Goal: Task Accomplishment & Management: Complete application form

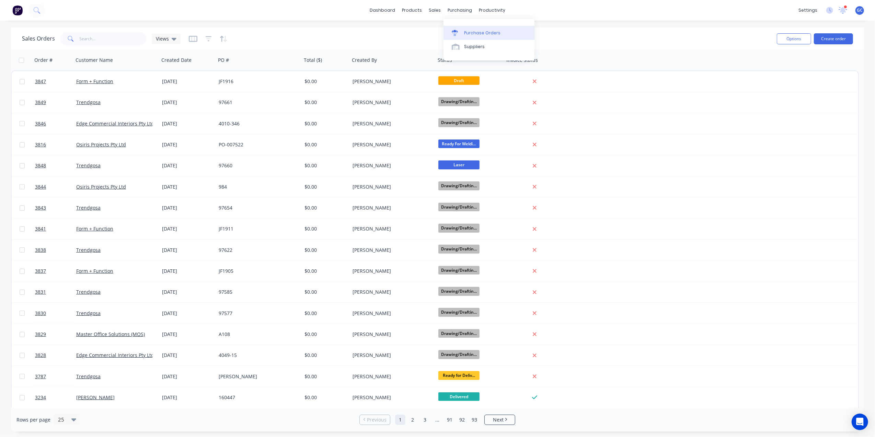
click at [470, 28] on link "Purchase Orders" at bounding box center [489, 33] width 91 height 14
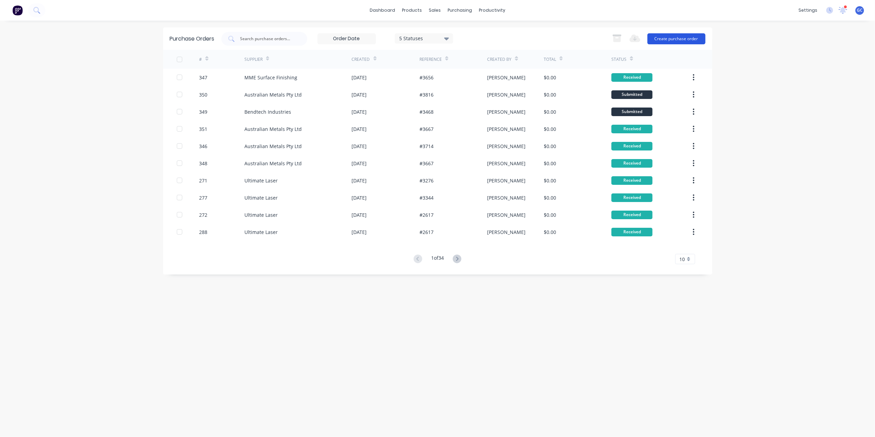
click at [683, 42] on button "Create purchase order" at bounding box center [677, 38] width 58 height 11
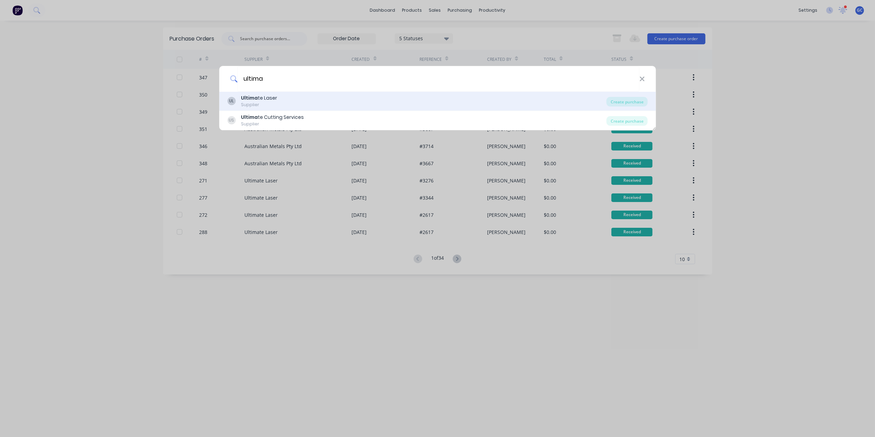
type input "ultima"
click at [304, 100] on div "UL Ultima te Laser Supplier" at bounding box center [416, 100] width 379 height 13
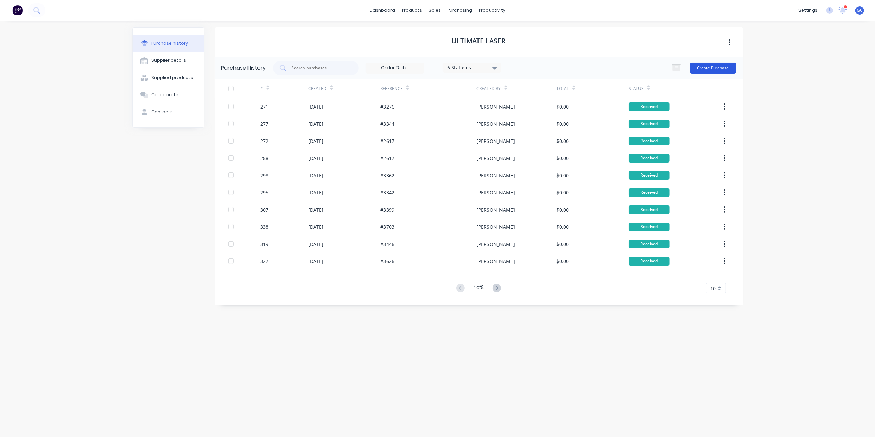
click at [728, 69] on button "Create Purchase" at bounding box center [713, 67] width 46 height 11
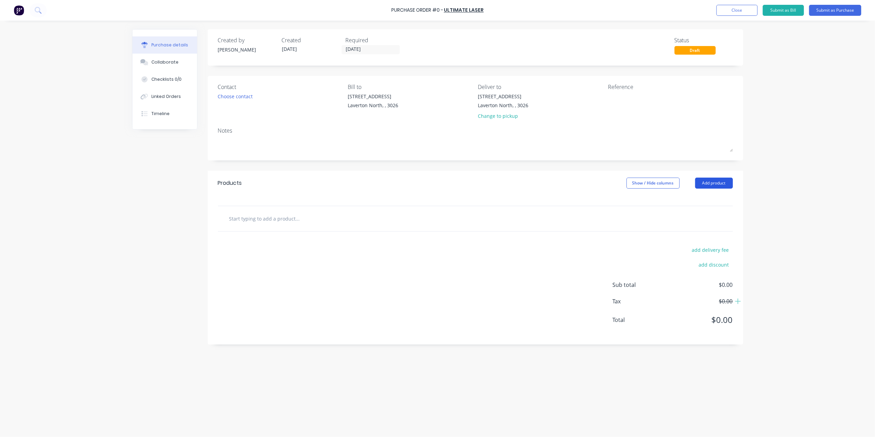
click at [708, 188] on button "Add product" at bounding box center [714, 182] width 38 height 11
click at [706, 212] on div "Basic product" at bounding box center [700, 214] width 53 height 10
click at [299, 232] on div at bounding box center [306, 230] width 57 height 10
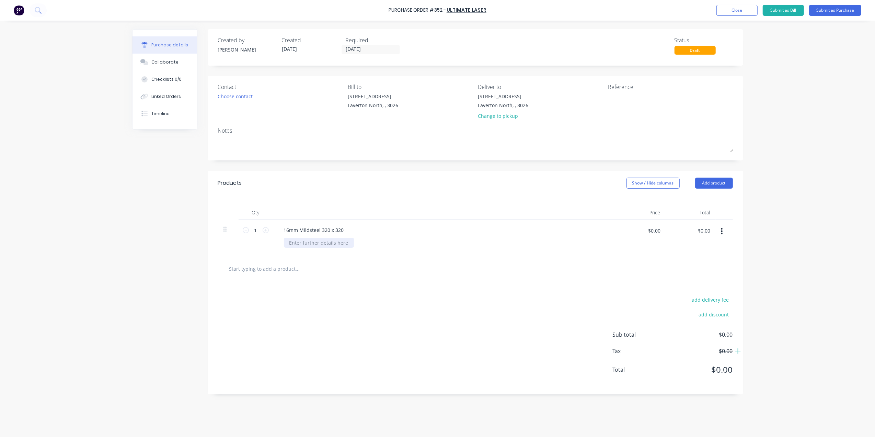
click at [325, 246] on div at bounding box center [319, 243] width 70 height 10
click at [382, 306] on div "add delivery fee add discount Sub total $0.00 Tax $0.00 Total $0.00" at bounding box center [476, 337] width 536 height 113
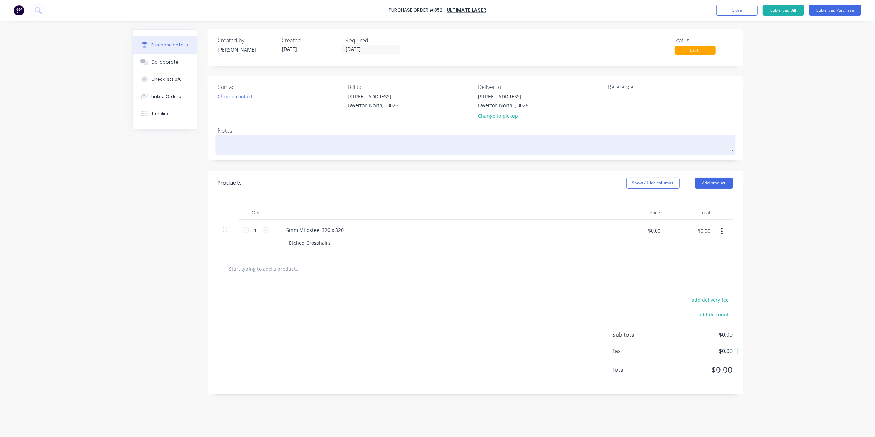
click at [243, 140] on textarea at bounding box center [475, 143] width 515 height 15
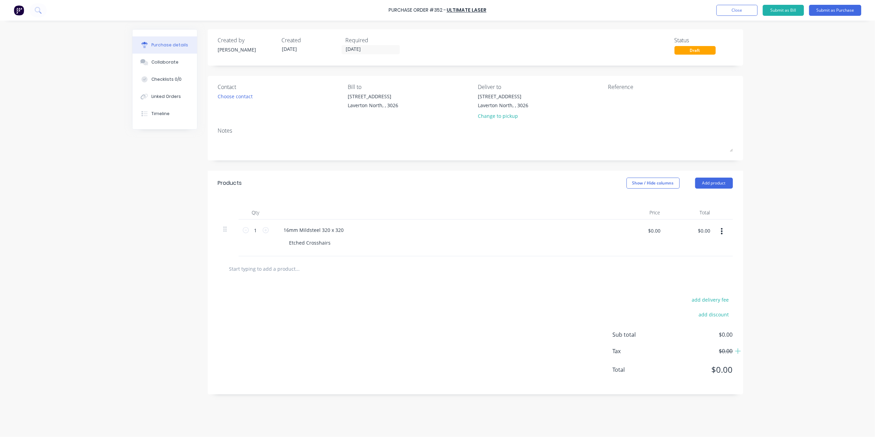
type textarea "x"
type textarea "D"
type textarea "x"
type textarea "De"
type textarea "x"
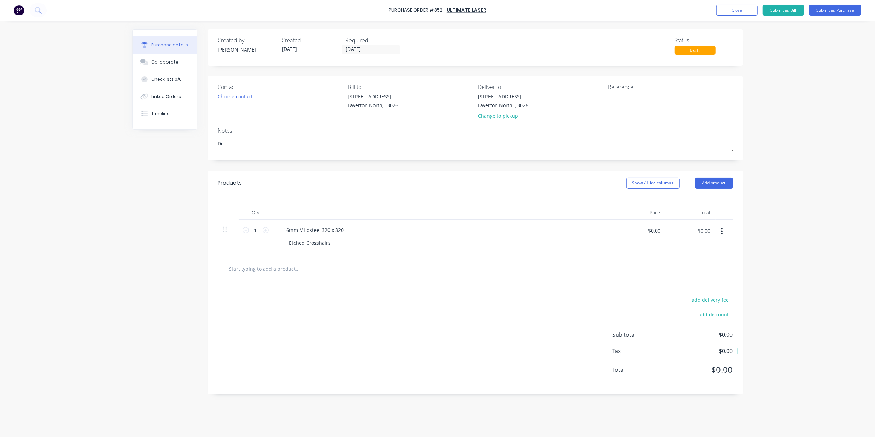
type textarea "D"
type textarea "x"
type textarea "D"
type textarea "x"
type textarea "De"
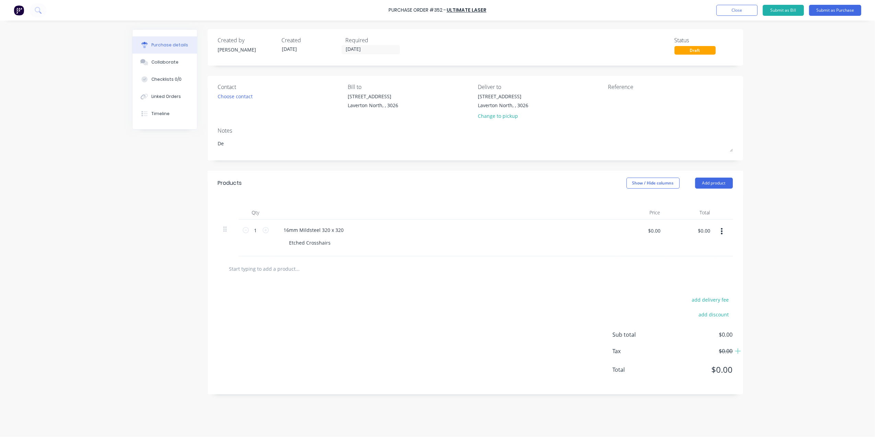
type textarea "x"
type textarea "Del"
type textarea "x"
type textarea "Deli"
type textarea "x"
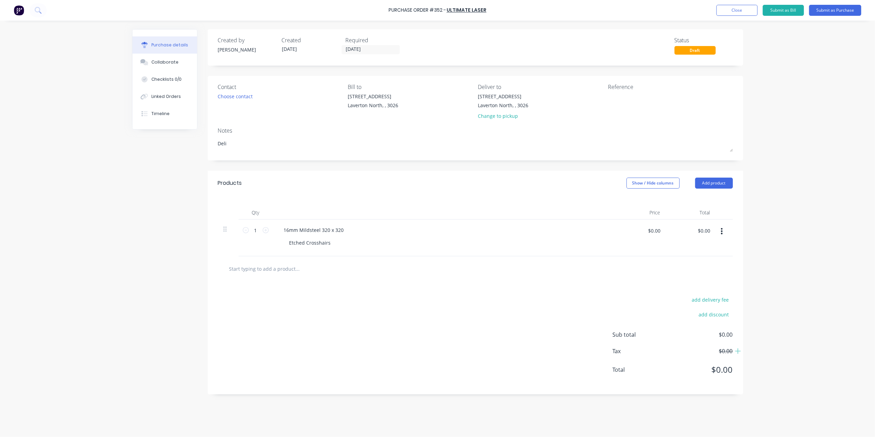
type textarea "Deliv"
type textarea "x"
type textarea "Delive"
type textarea "x"
type textarea "Deliver"
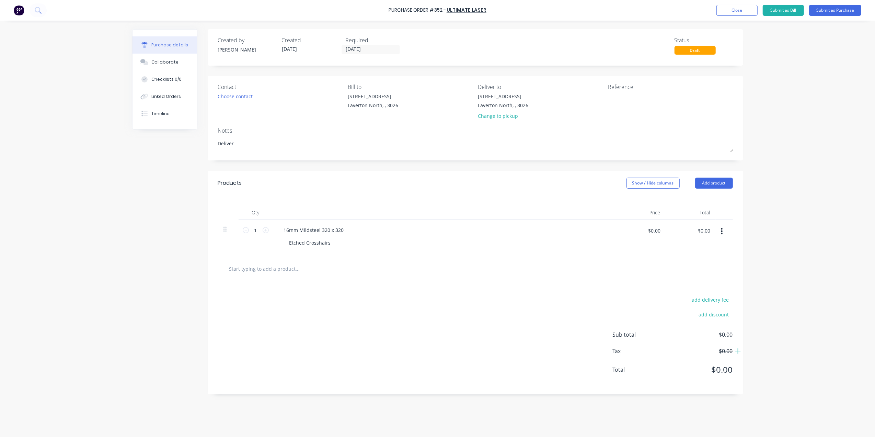
type textarea "x"
type textarea "Deliver"
type textarea "x"
type textarea "Deliver t"
type textarea "x"
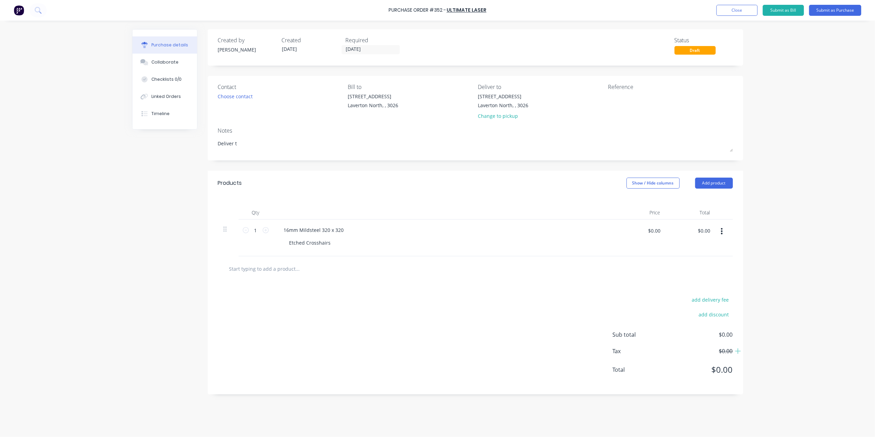
type textarea "Deliver to"
type textarea "x"
type textarea "Deliver to"
type textarea "x"
type textarea "Deliver to A"
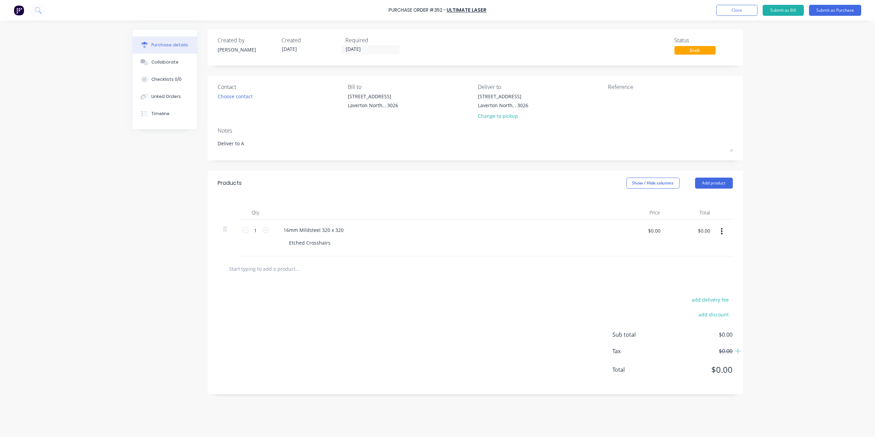
type textarea "x"
type textarea "Deliver to Ab"
type textarea "x"
type textarea "Deliver to Abb"
type textarea "x"
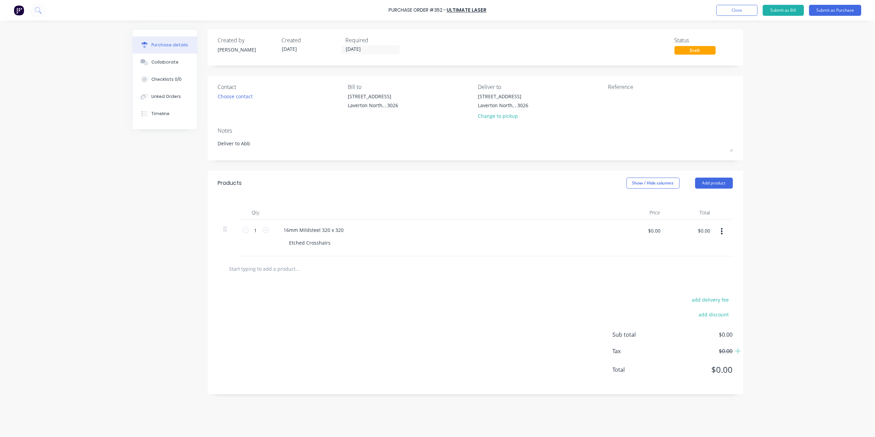
type textarea "Deliver to Abbi"
type textarea "x"
type textarea "Deliver to Abbin"
type textarea "x"
type textarea "Deliver to Abbin"
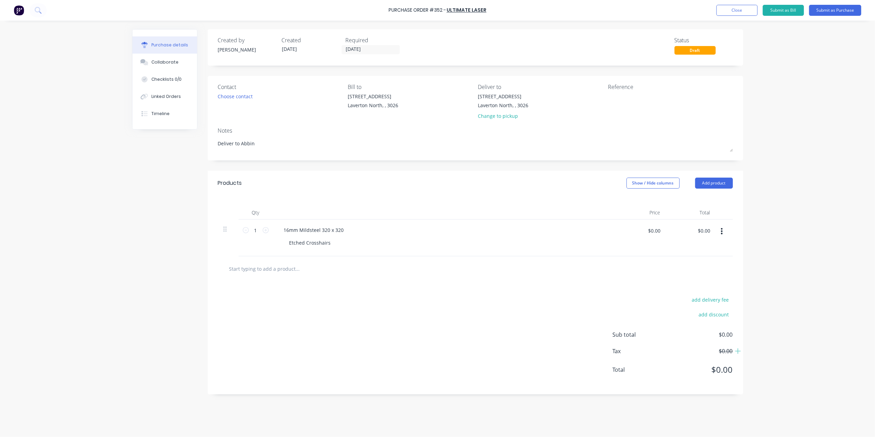
type textarea "x"
type textarea "Deliver to Abbin E"
type textarea "x"
type textarea "Deliver to Abbin En"
type textarea "x"
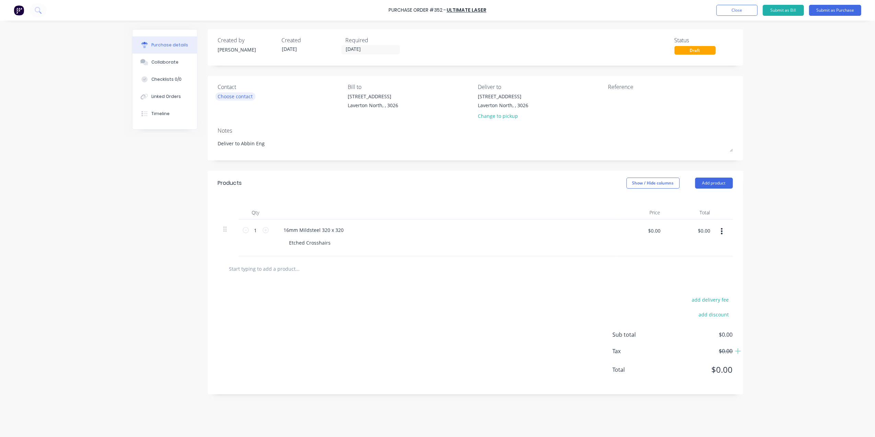
type textarea "Deliver to Abbin Eng"
type textarea "x"
type textarea "Deliver to Abbin Eng"
click at [234, 93] on div "Choose contact" at bounding box center [235, 96] width 35 height 7
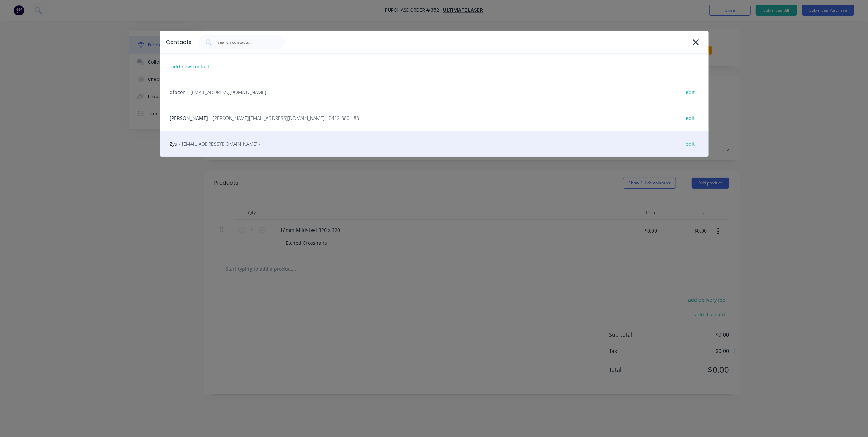
click at [190, 147] on span "- [EMAIL_ADDRESS][DOMAIN_NAME] -" at bounding box center [220, 143] width 82 height 7
type textarea "x"
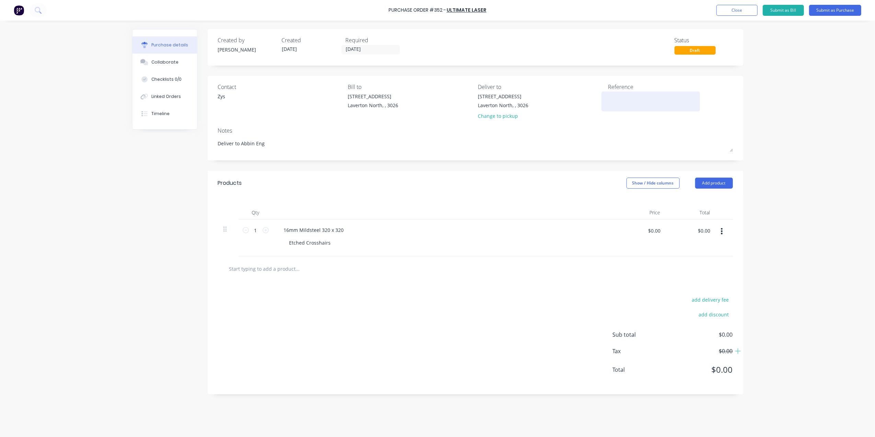
click at [622, 98] on textarea at bounding box center [651, 100] width 86 height 15
type textarea "#"
type textarea "x"
type textarea "#3"
type textarea "x"
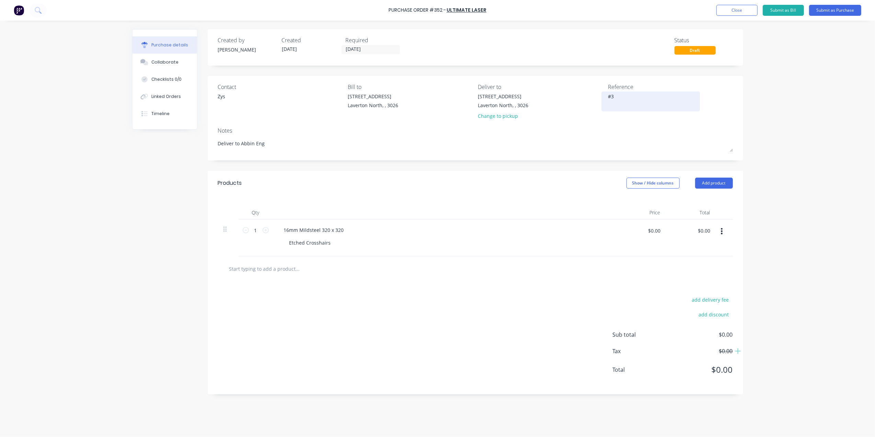
type textarea "#38"
type textarea "x"
type textarea "#384"
type textarea "x"
type textarea "#3842"
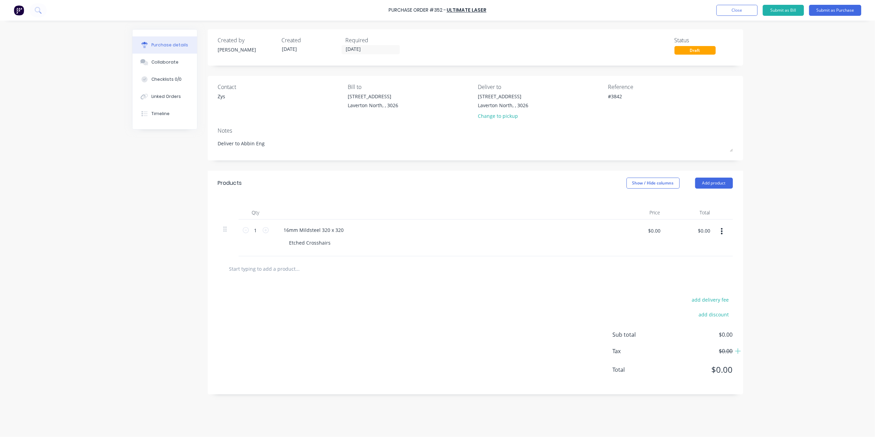
type textarea "x"
type textarea "#3842"
click at [444, 180] on div "Products Show / Hide columns Add product" at bounding box center [476, 183] width 536 height 25
click at [355, 45] on label "[DATE]" at bounding box center [371, 49] width 58 height 9
click at [355, 45] on input "[DATE]" at bounding box center [371, 49] width 58 height 9
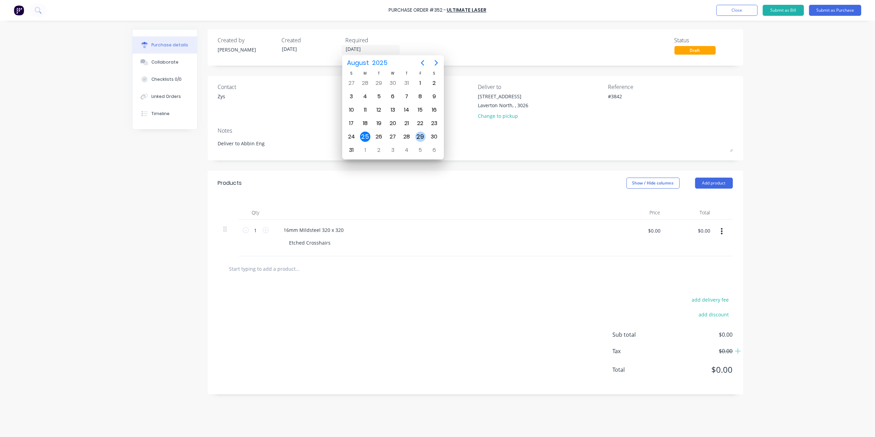
click at [423, 135] on div "29" at bounding box center [420, 136] width 10 height 10
type textarea "x"
type input "[DATE]"
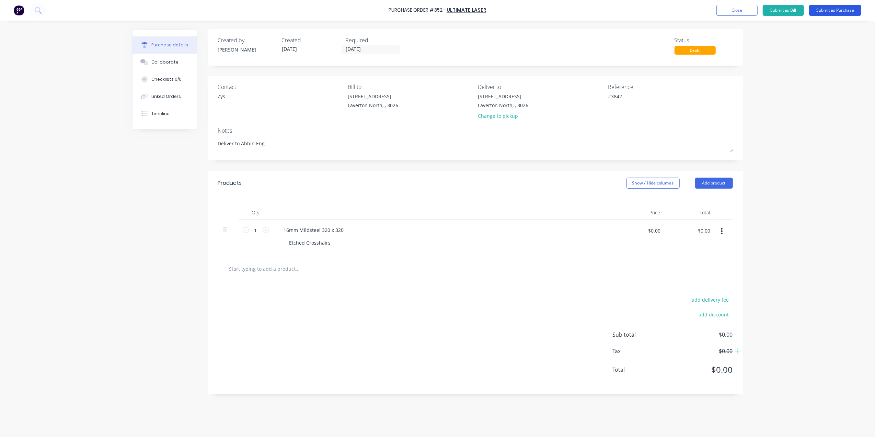
click at [833, 10] on button "Submit as Purchase" at bounding box center [835, 10] width 52 height 11
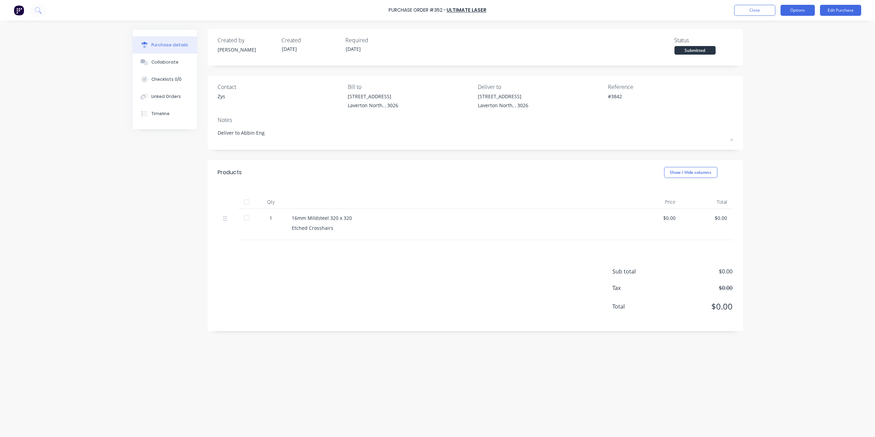
click at [795, 11] on button "Options" at bounding box center [798, 10] width 34 height 11
click at [721, 26] on div "Purchase details Collaborate Checklists 0/0 Linked Orders Timeline Created by […" at bounding box center [437, 208] width 625 height 402
click at [507, 122] on div "Notes" at bounding box center [475, 120] width 515 height 8
click at [792, 10] on button "Options" at bounding box center [798, 10] width 34 height 11
click at [780, 26] on div "Print / Email" at bounding box center [782, 28] width 53 height 10
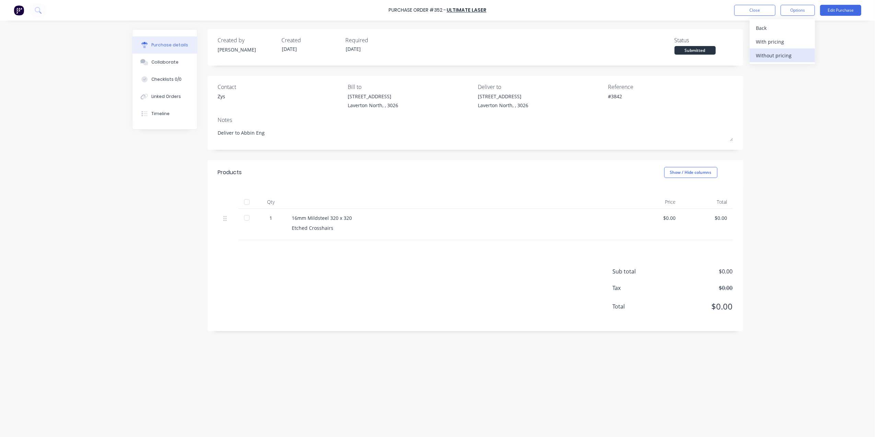
click at [784, 57] on div "Without pricing" at bounding box center [782, 55] width 53 height 10
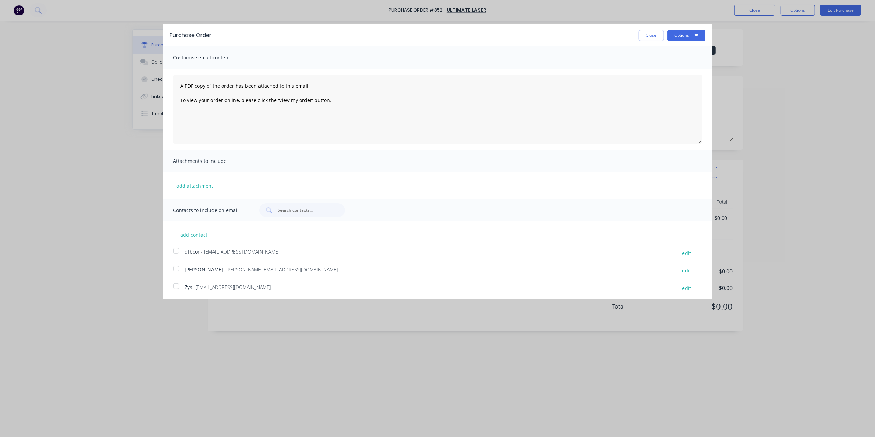
click at [175, 287] on div at bounding box center [176, 286] width 14 height 14
click at [684, 42] on div "Purchase Order Close Options" at bounding box center [437, 35] width 549 height 22
click at [685, 39] on button "Options" at bounding box center [686, 35] width 38 height 11
click at [659, 53] on div "Print" at bounding box center [672, 53] width 53 height 10
click at [641, 31] on button "Close" at bounding box center [651, 35] width 25 height 11
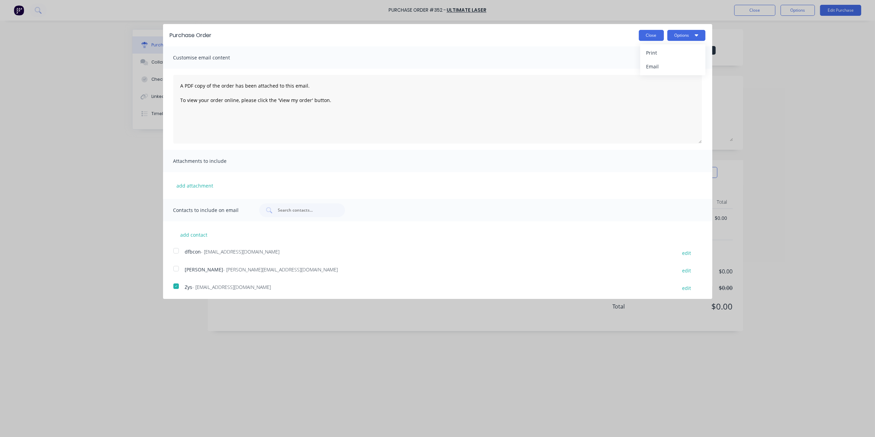
type textarea "x"
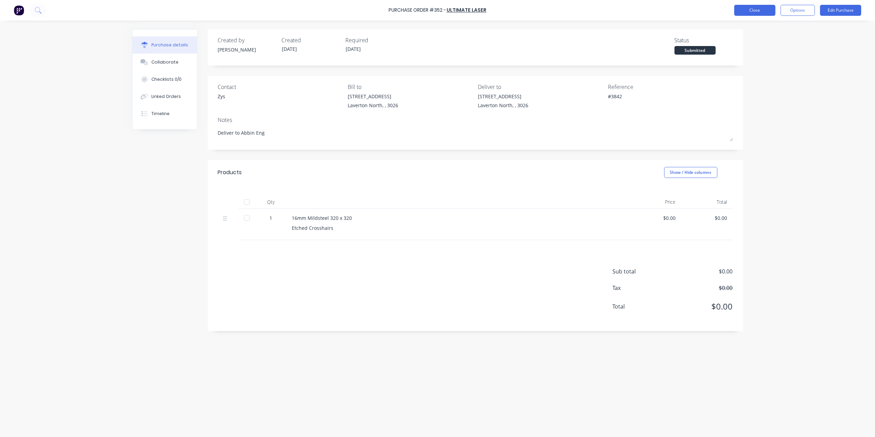
click at [736, 10] on button "Close" at bounding box center [754, 10] width 41 height 11
